Goal: Transaction & Acquisition: Purchase product/service

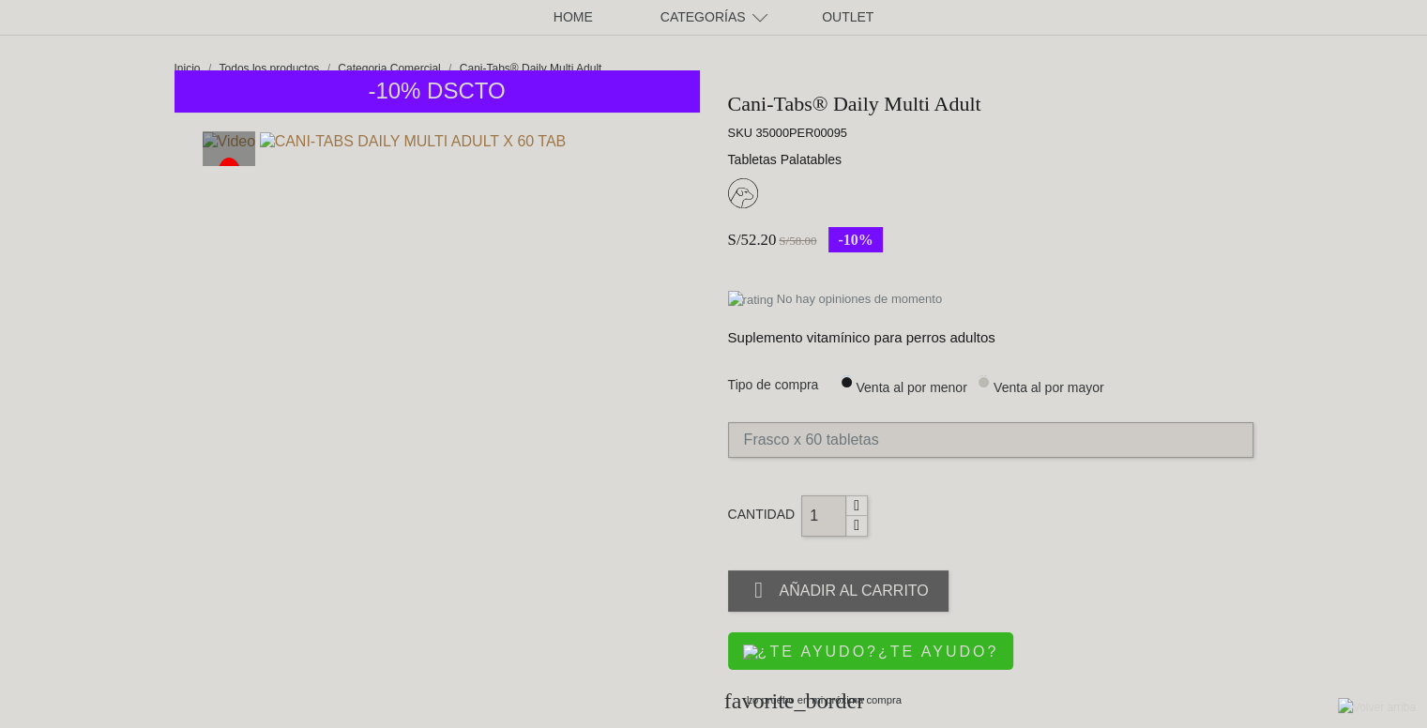
scroll to position [188, 0]
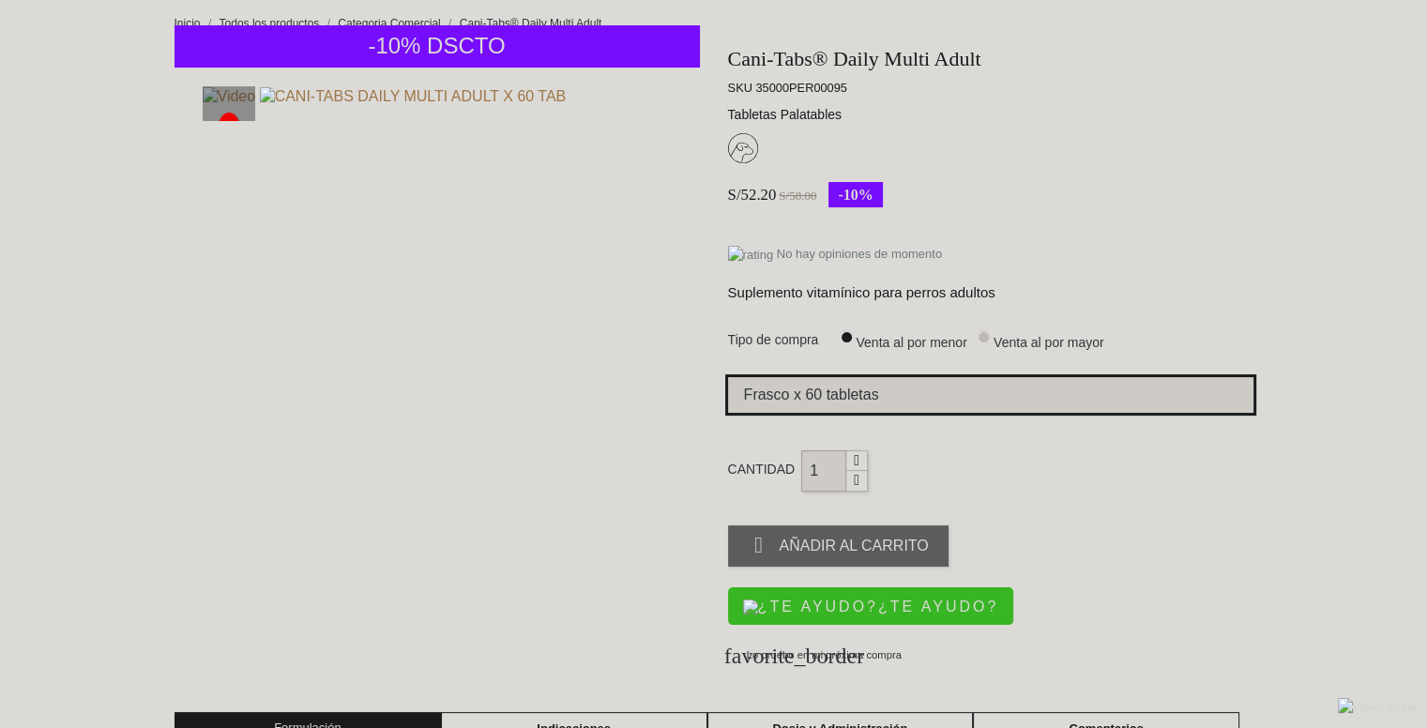
click at [953, 394] on select "Elige la presentación comercial que deseas Frasco x 60 tabletas Frasco x 100 ta…" at bounding box center [990, 395] width 525 height 36
select select "26"
click at [728, 380] on select "Elige la presentación comercial que deseas Frasco x 60 tabletas Frasco x 100 ta…" at bounding box center [990, 395] width 525 height 36
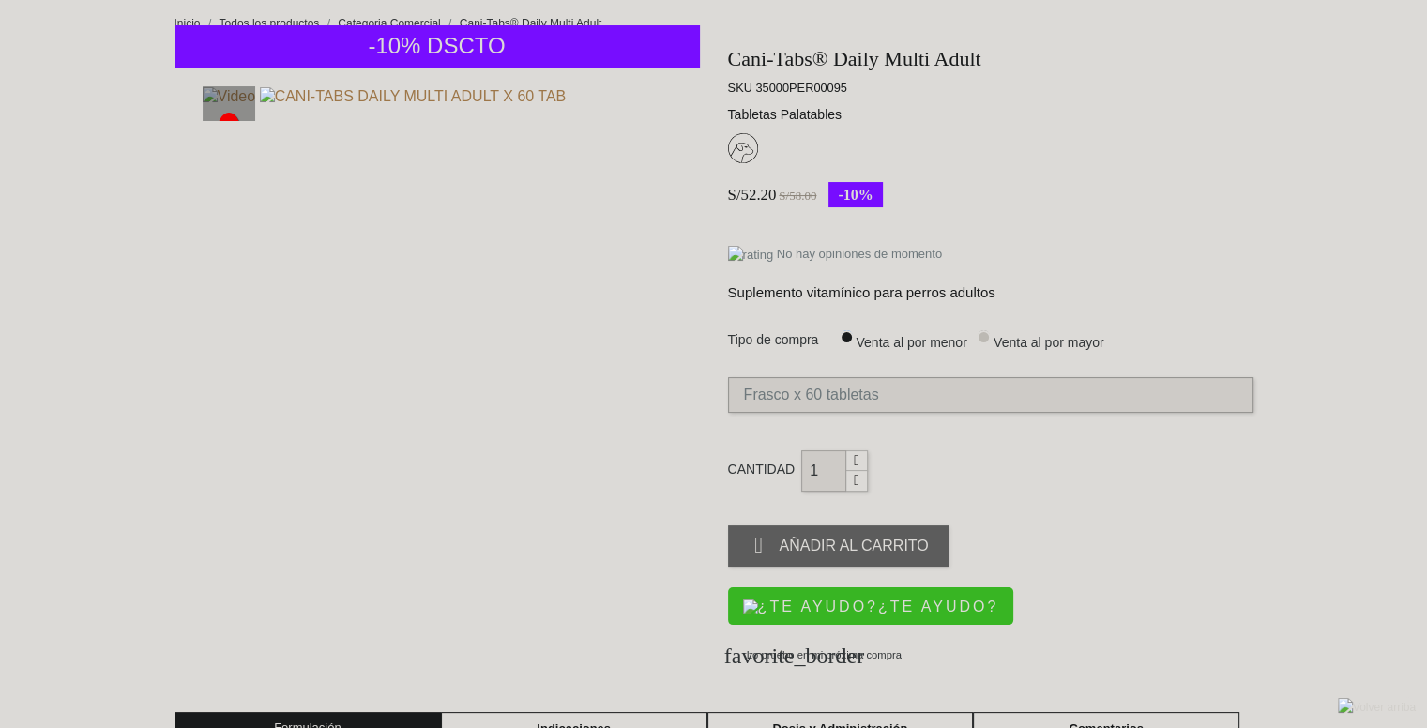
click at [906, 473] on div "Cantidad 1  Añadir al carrito" at bounding box center [990, 517] width 525 height 135
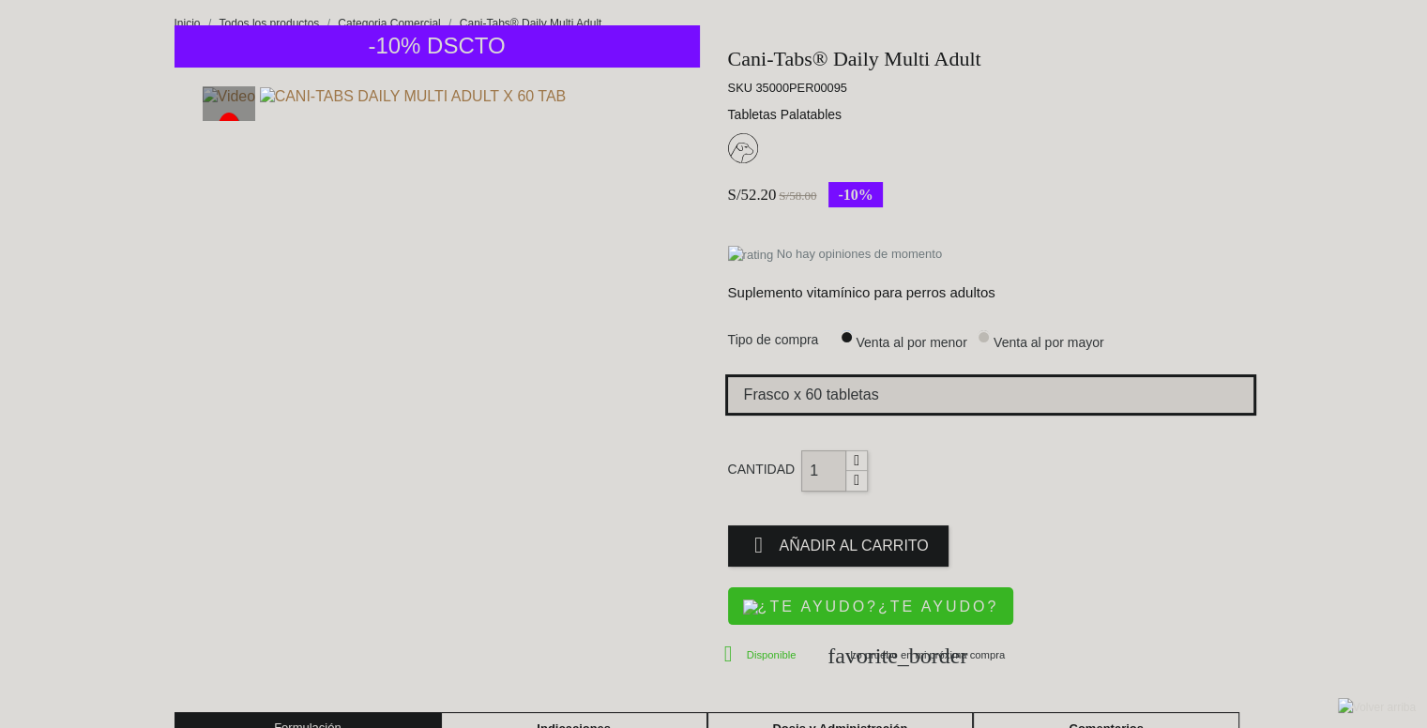
click at [906, 406] on select "Elige la presentación comercial que deseas Frasco x 60 tabletas Frasco x 100 ta…" at bounding box center [990, 395] width 525 height 36
select select "25"
click at [728, 380] on select "Elige la presentación comercial que deseas Frasco x 60 tabletas Frasco x 100 ta…" at bounding box center [990, 395] width 525 height 36
click at [868, 402] on select "Elige la presentación comercial que deseas Frasco x 60 tabletas Frasco x 100 ta…" at bounding box center [990, 395] width 525 height 36
select select "26"
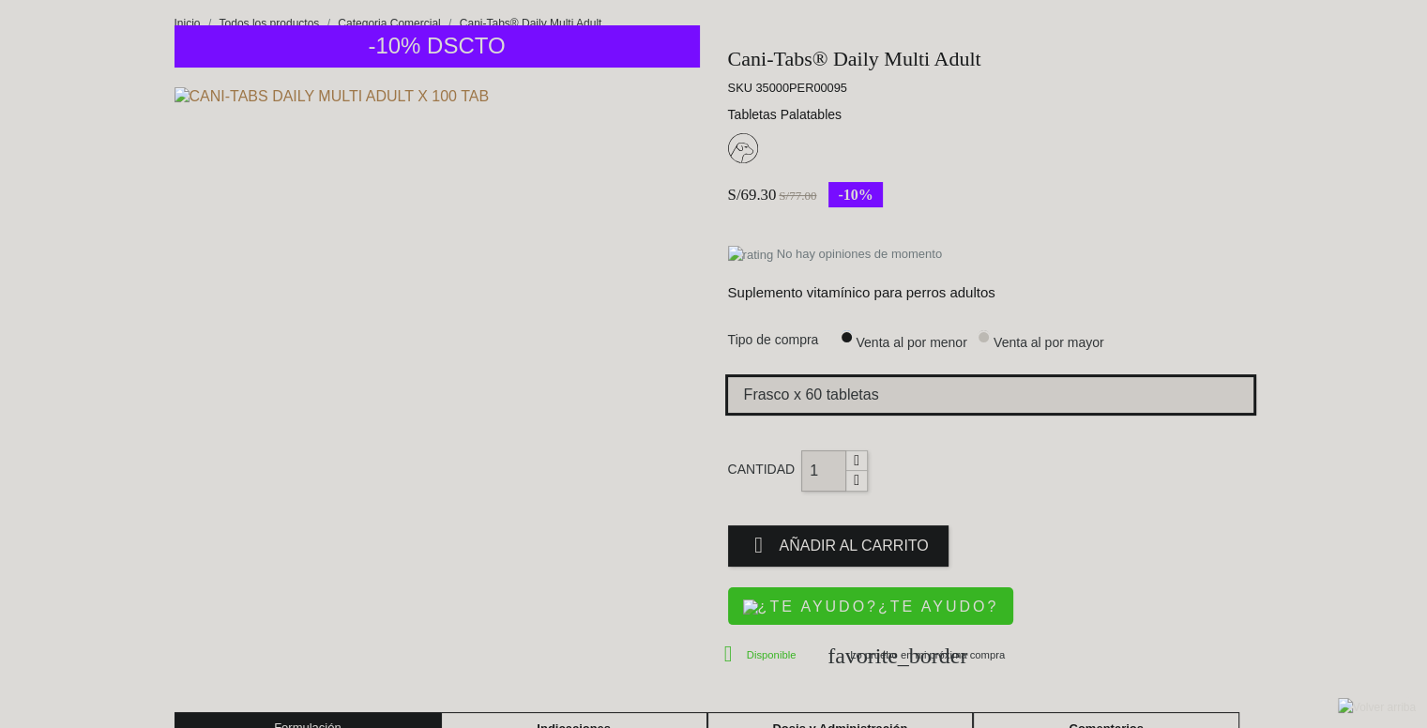
click at [728, 380] on select "Elige la presentación comercial que deseas Frasco x 60 tabletas Frasco x 100 ta…" at bounding box center [990, 395] width 525 height 36
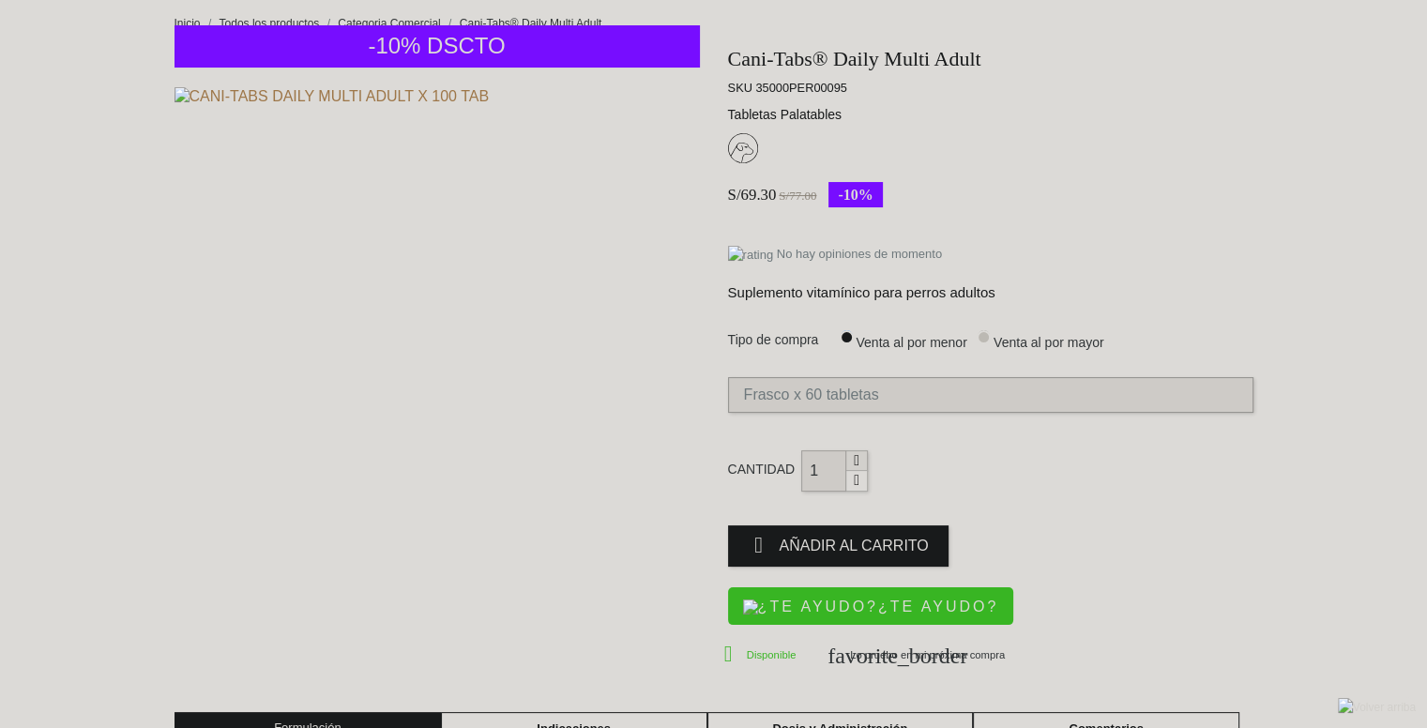
select select "26"
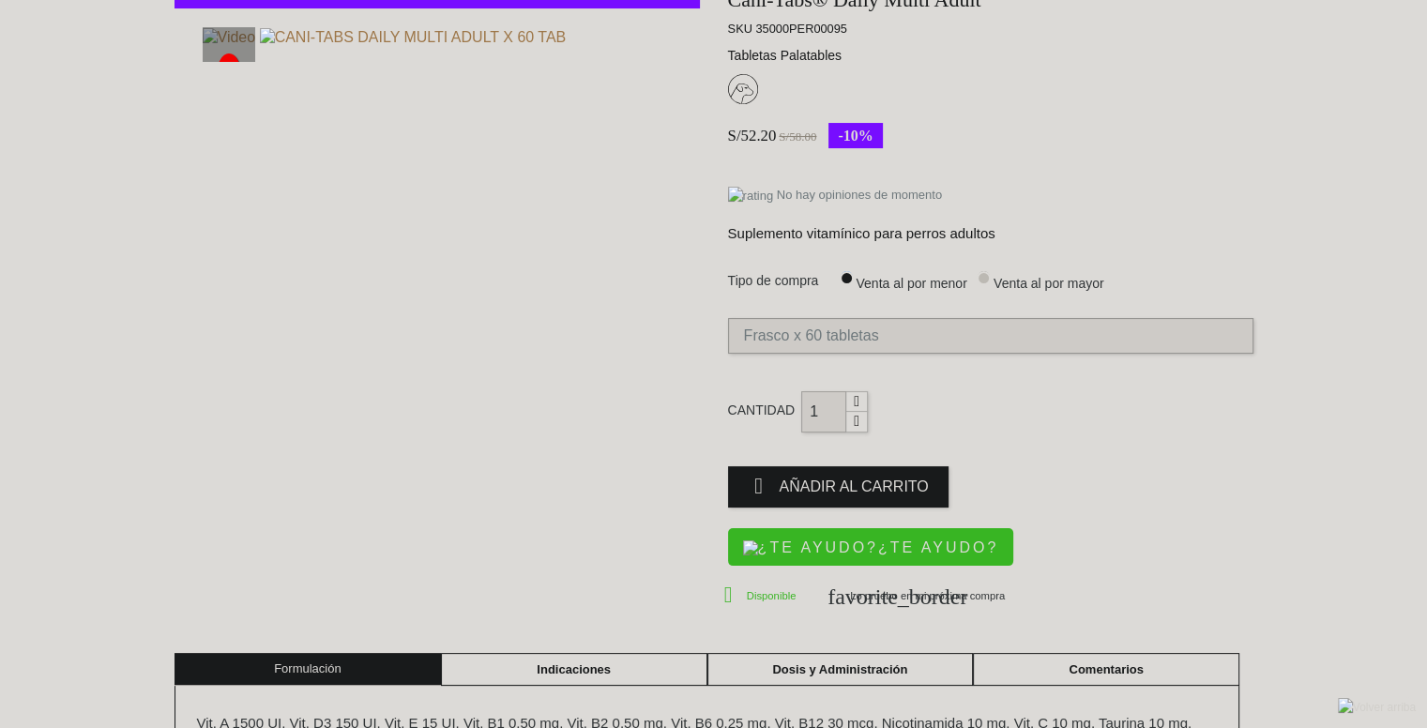
scroll to position [188, 0]
